Goal: Transaction & Acquisition: Book appointment/travel/reservation

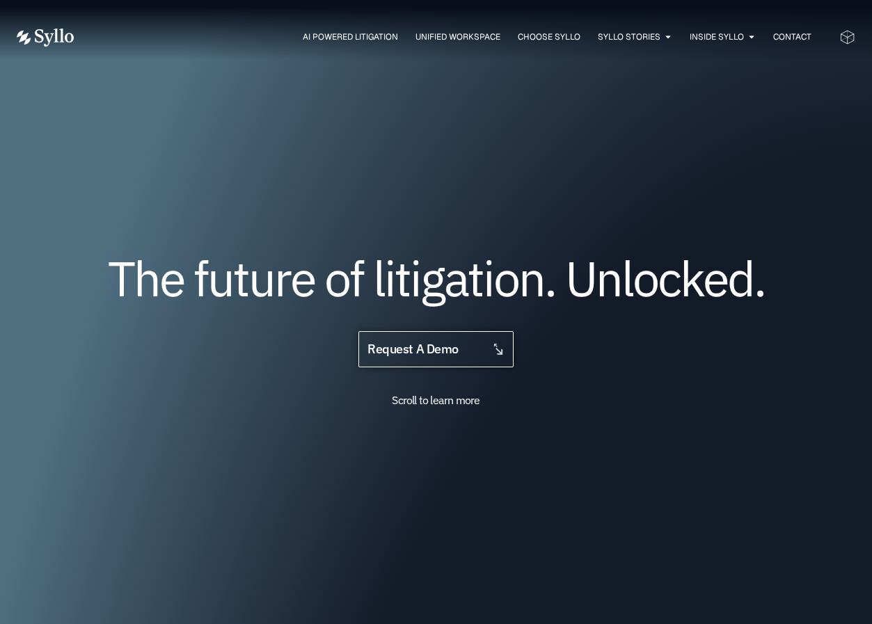
click at [473, 347] on span "request a demo" at bounding box center [436, 349] width 136 height 13
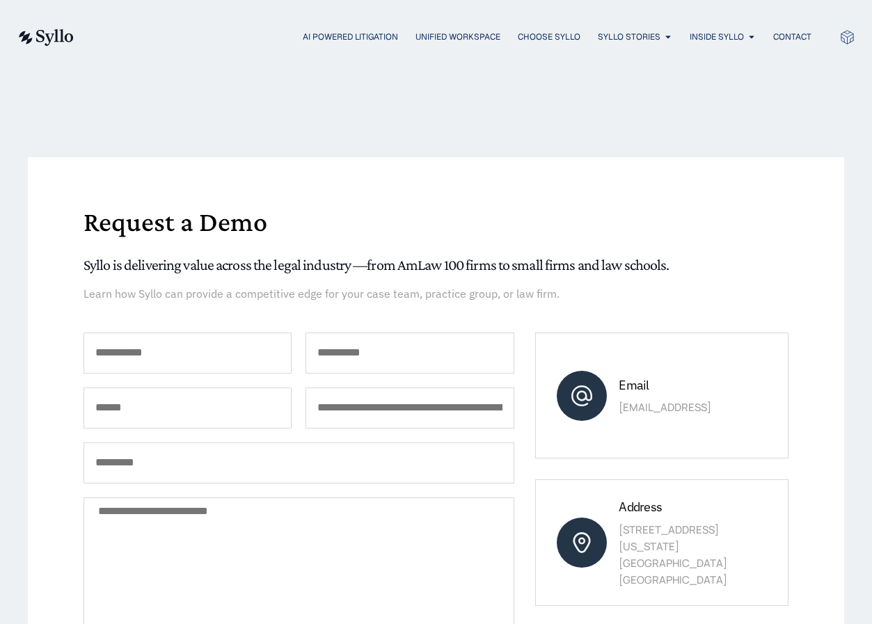
click at [45, 39] on img at bounding box center [45, 37] width 57 height 17
